Goal: Navigation & Orientation: Find specific page/section

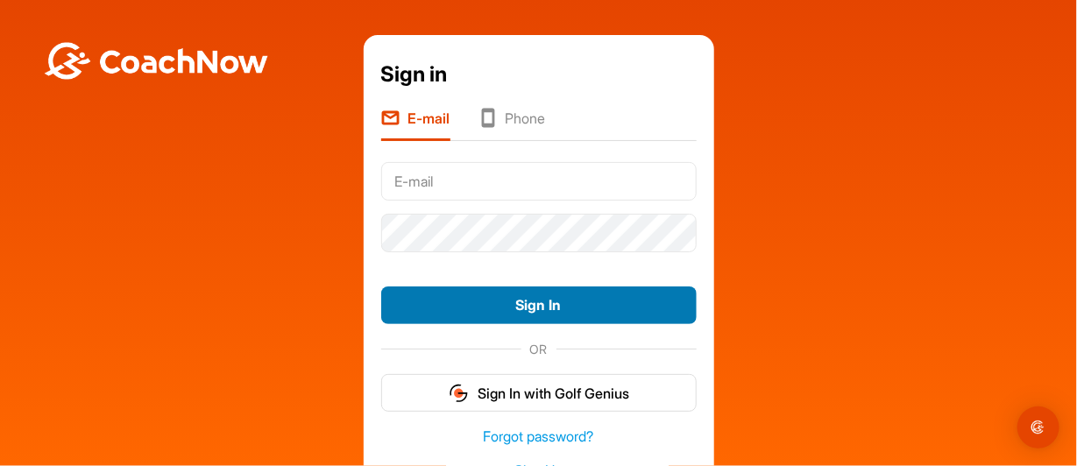
type input "[EMAIL_ADDRESS][DOMAIN_NAME]"
click at [509, 304] on button "Sign In" at bounding box center [539, 306] width 316 height 38
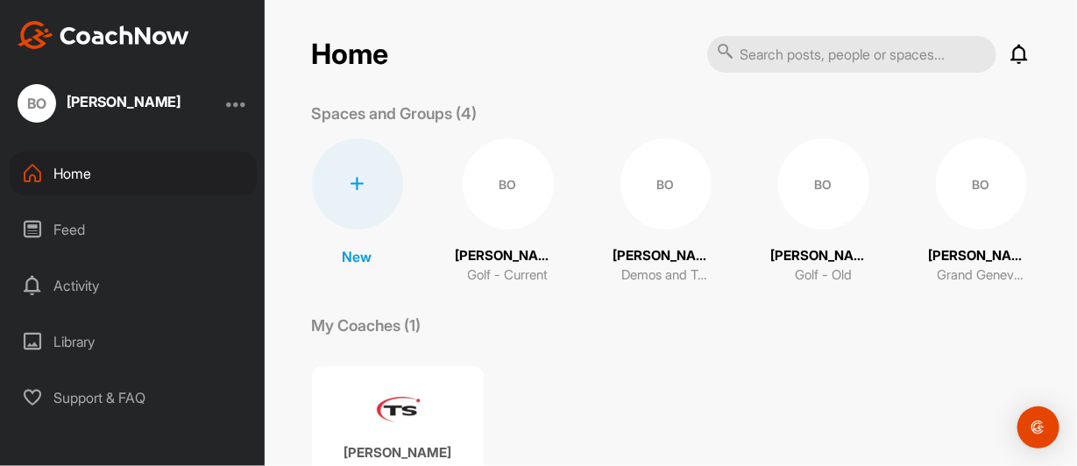
click at [73, 236] on div "Feed" at bounding box center [133, 230] width 247 height 44
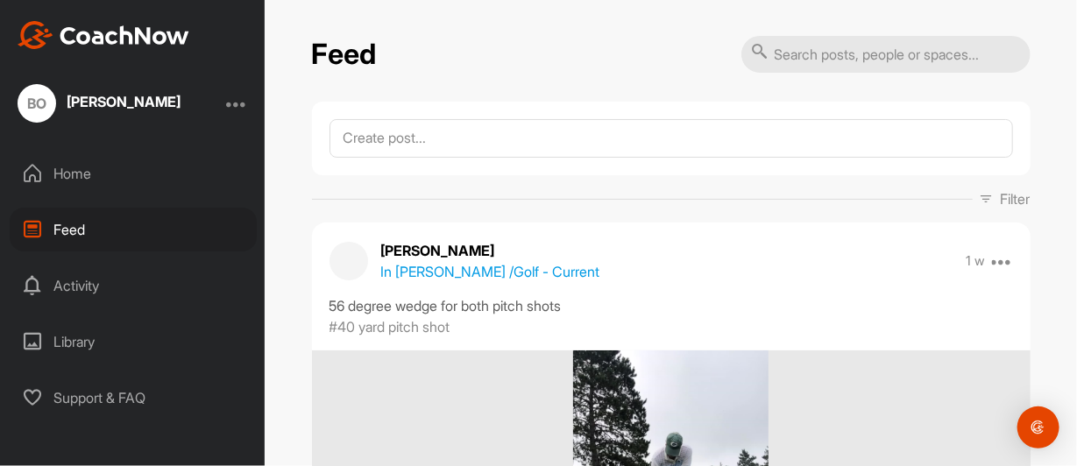
click at [63, 280] on div "Activity" at bounding box center [133, 286] width 247 height 44
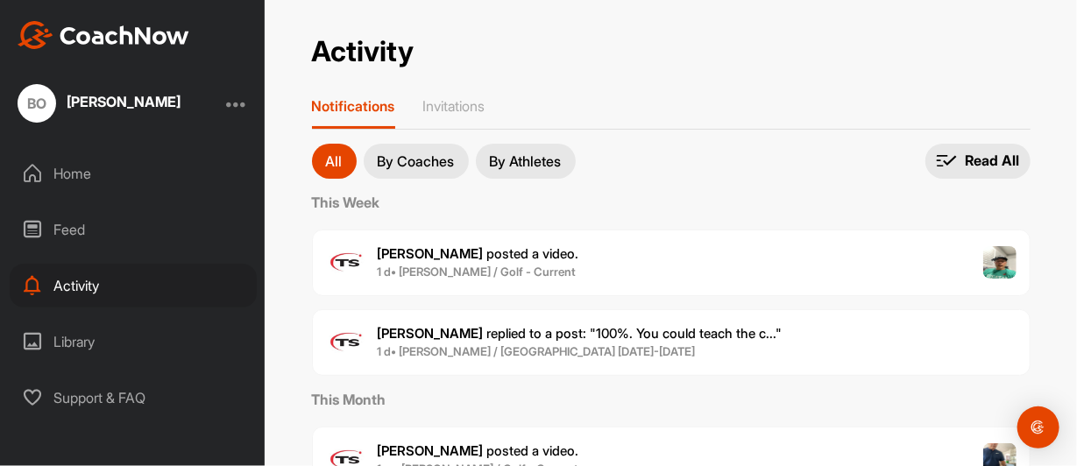
click at [522, 165] on p "By Athletes" at bounding box center [526, 161] width 72 height 14
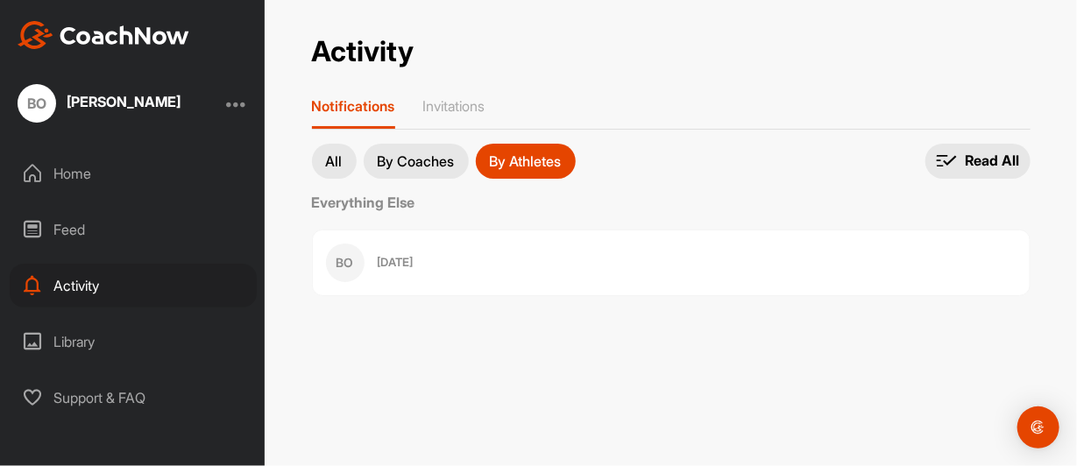
click at [328, 161] on p "All" at bounding box center [334, 161] width 17 height 14
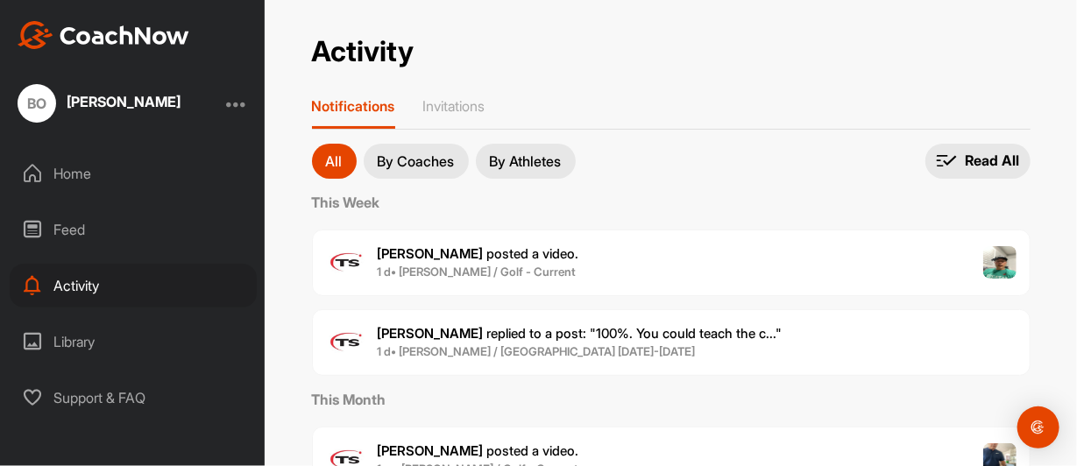
click at [73, 234] on div "Feed" at bounding box center [133, 230] width 247 height 44
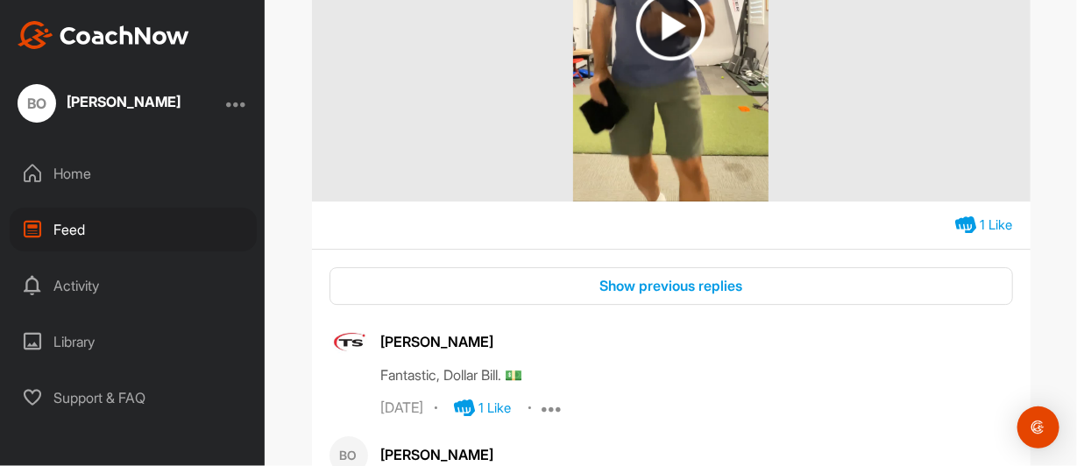
scroll to position [4294, 0]
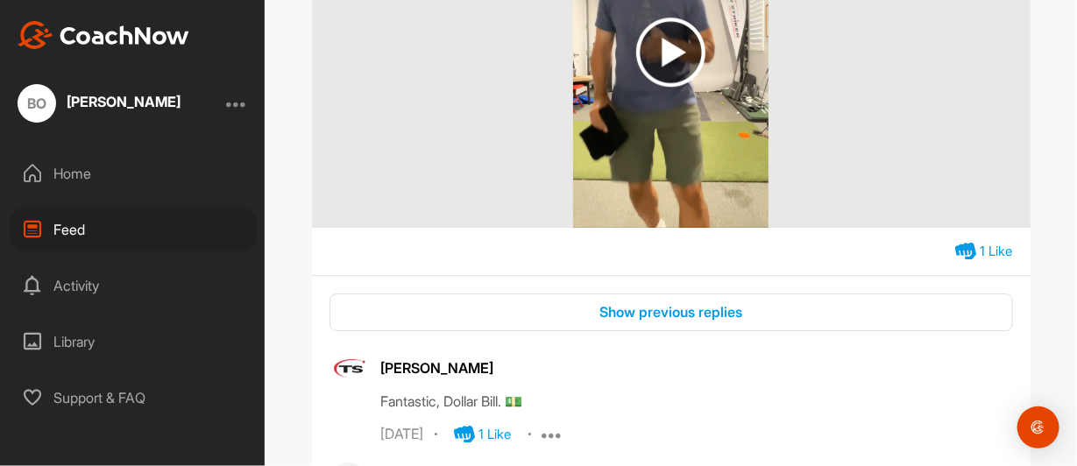
click at [238, 104] on div at bounding box center [236, 103] width 21 height 21
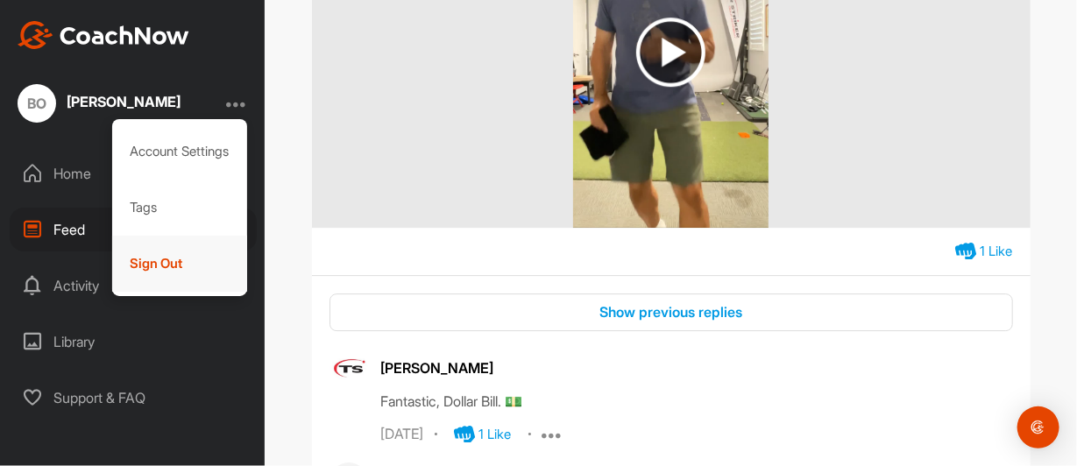
click at [149, 265] on div "Sign Out" at bounding box center [180, 264] width 136 height 56
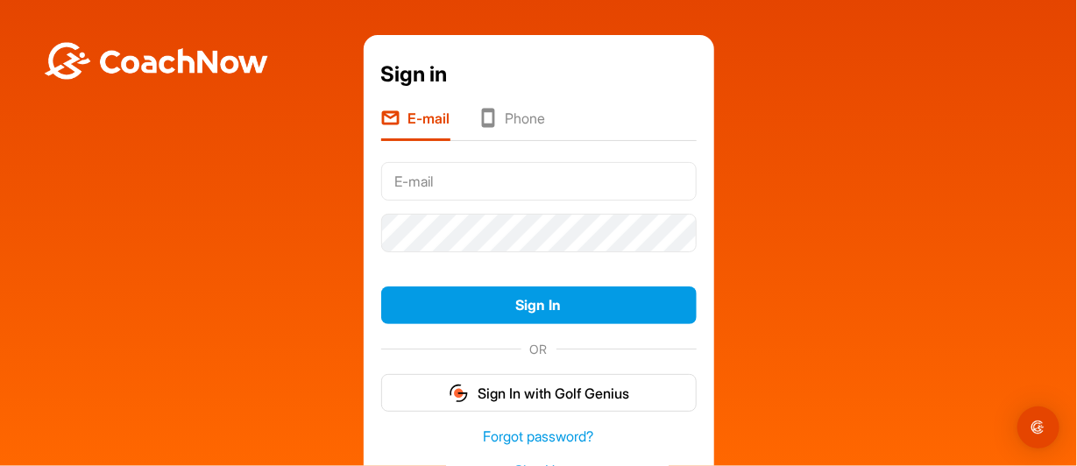
type input "[EMAIL_ADDRESS][DOMAIN_NAME]"
